Goal: Information Seeking & Learning: Learn about a topic

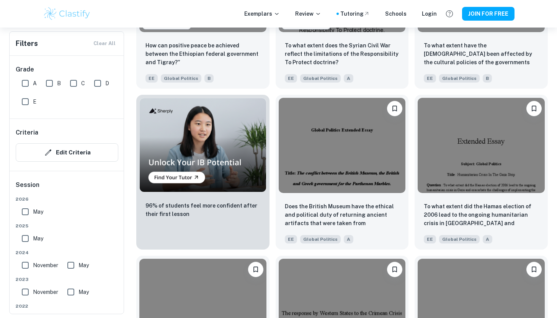
scroll to position [802, 0]
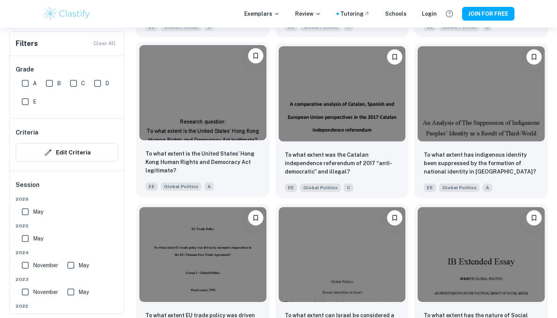
click at [188, 139] on img at bounding box center [202, 92] width 127 height 95
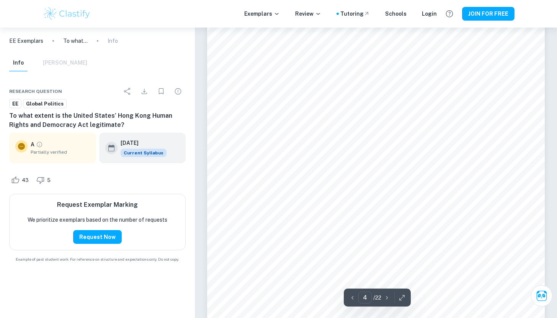
scroll to position [1528, 0]
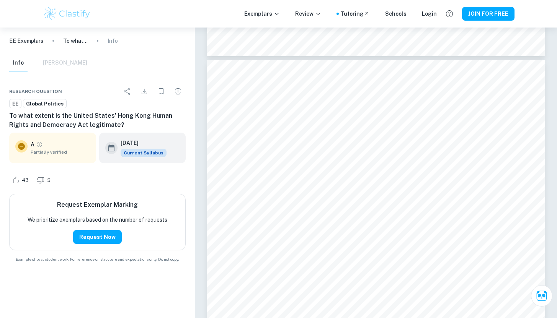
click at [18, 149] on icon at bounding box center [21, 146] width 9 height 9
click at [39, 146] on icon "Grade partially verified" at bounding box center [39, 144] width 7 height 7
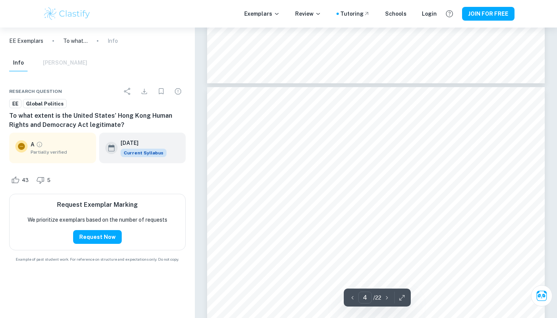
scroll to position [1481, 0]
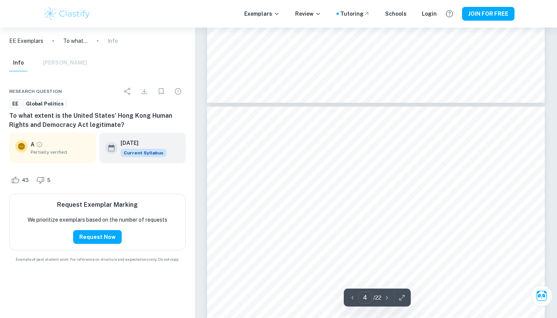
click at [63, 65] on div "Info [PERSON_NAME]" at bounding box center [48, 63] width 78 height 17
click at [41, 61] on div "Info [PERSON_NAME]" at bounding box center [48, 63] width 78 height 17
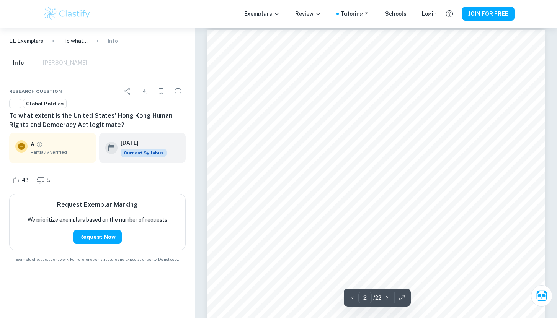
scroll to position [542, 0]
type input "4"
